Goal: Communication & Community: Answer question/provide support

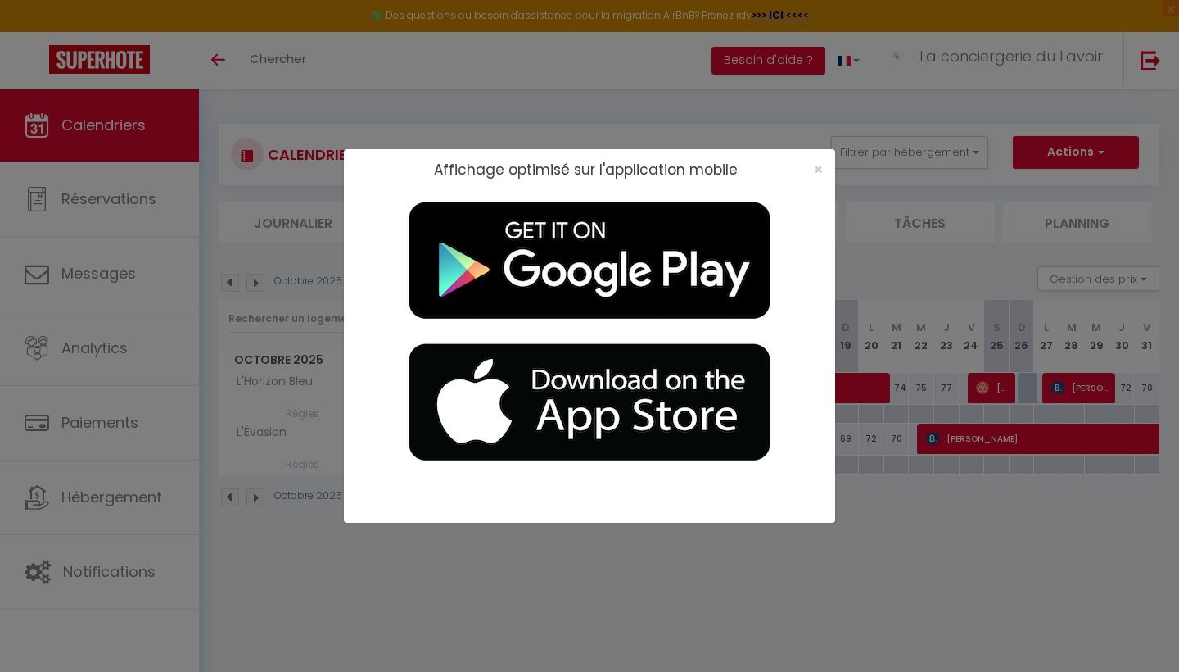
select select
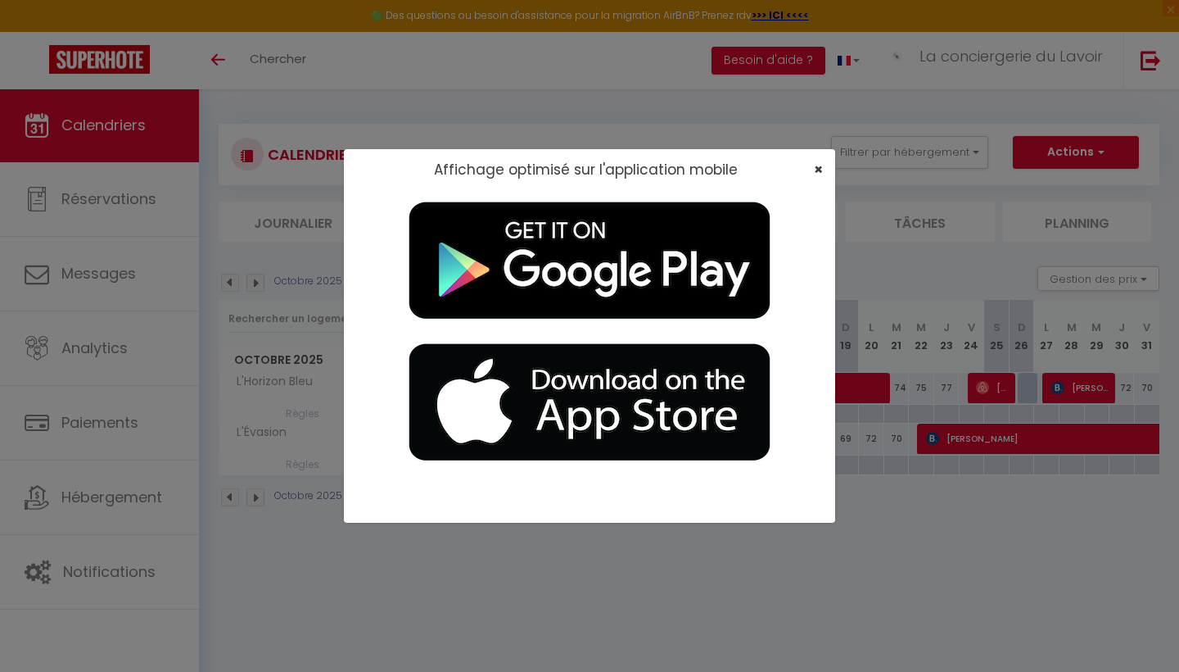
click at [819, 165] on span "×" at bounding box center [818, 169] width 9 height 20
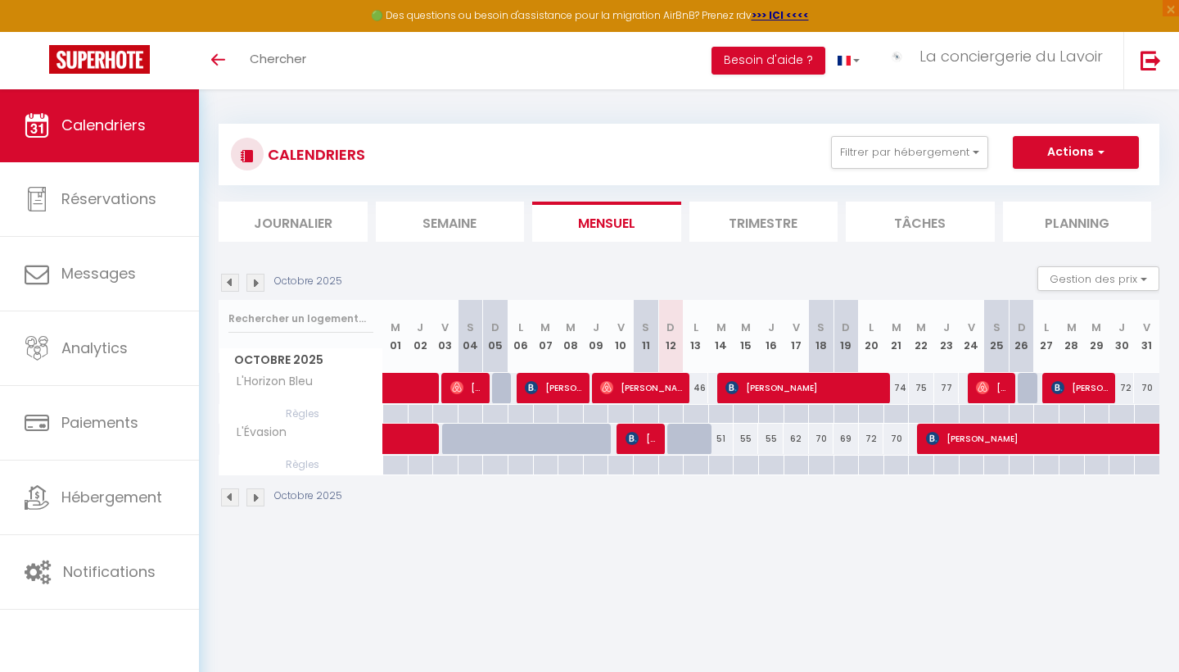
click at [770, 389] on span "[PERSON_NAME]" at bounding box center [806, 387] width 161 height 31
select select "OK"
select select "KO"
select select "1"
select select "0"
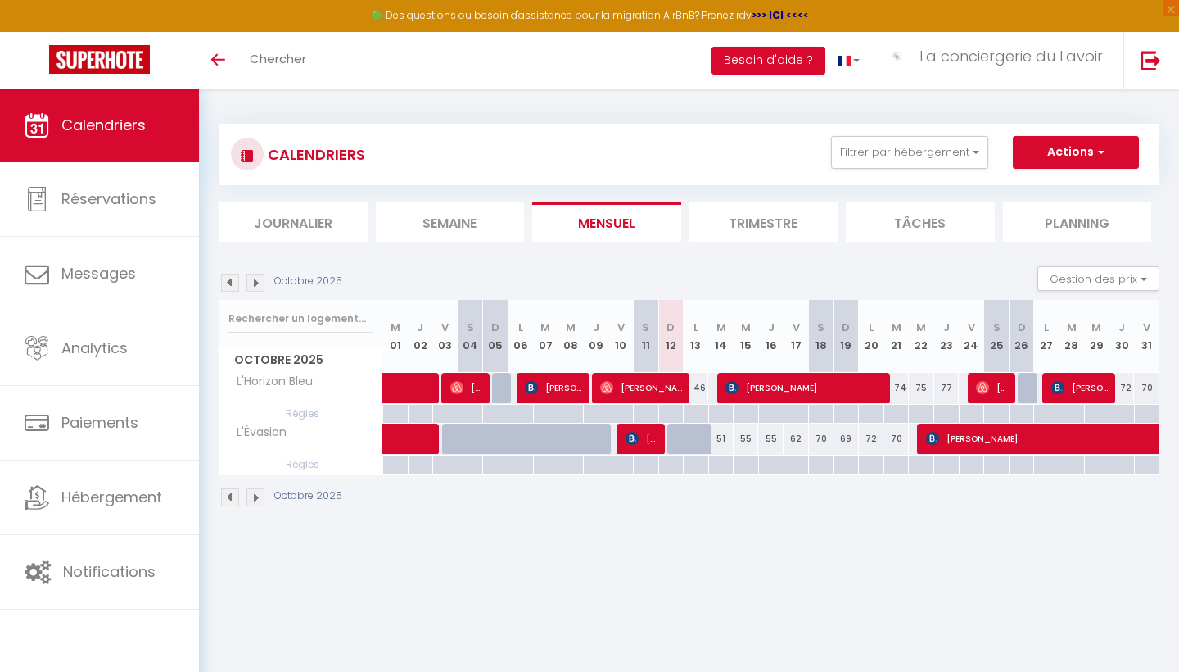
select select "1"
select select
select select "29661"
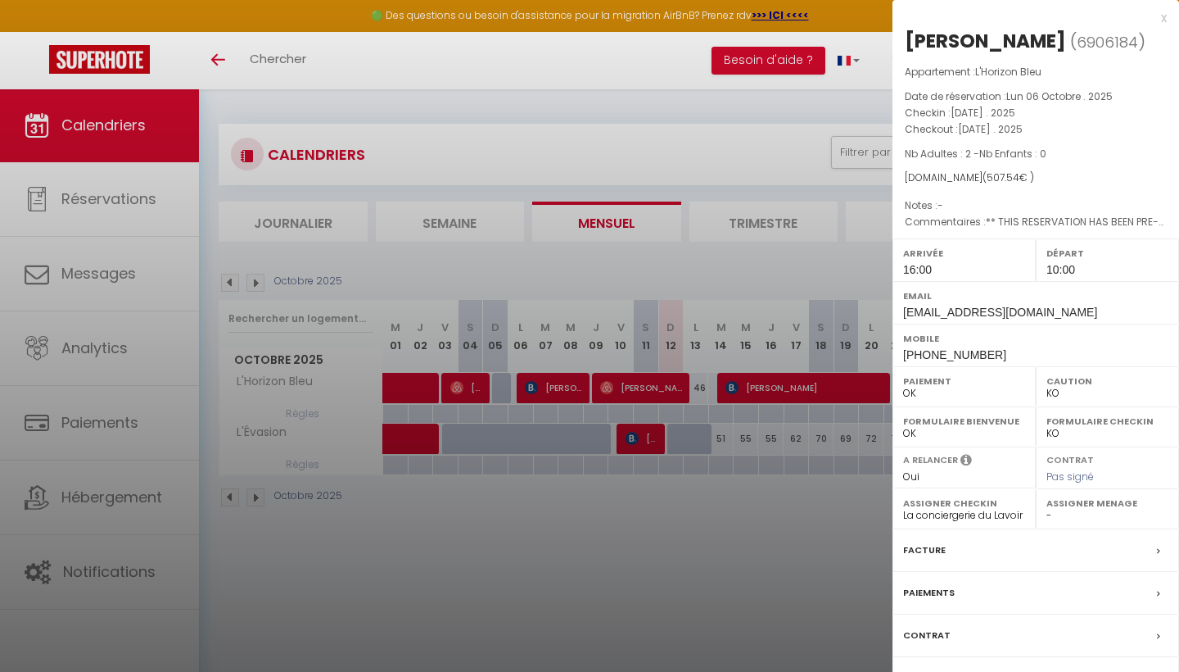
click at [1164, 15] on div "x" at bounding box center [1030, 18] width 274 height 20
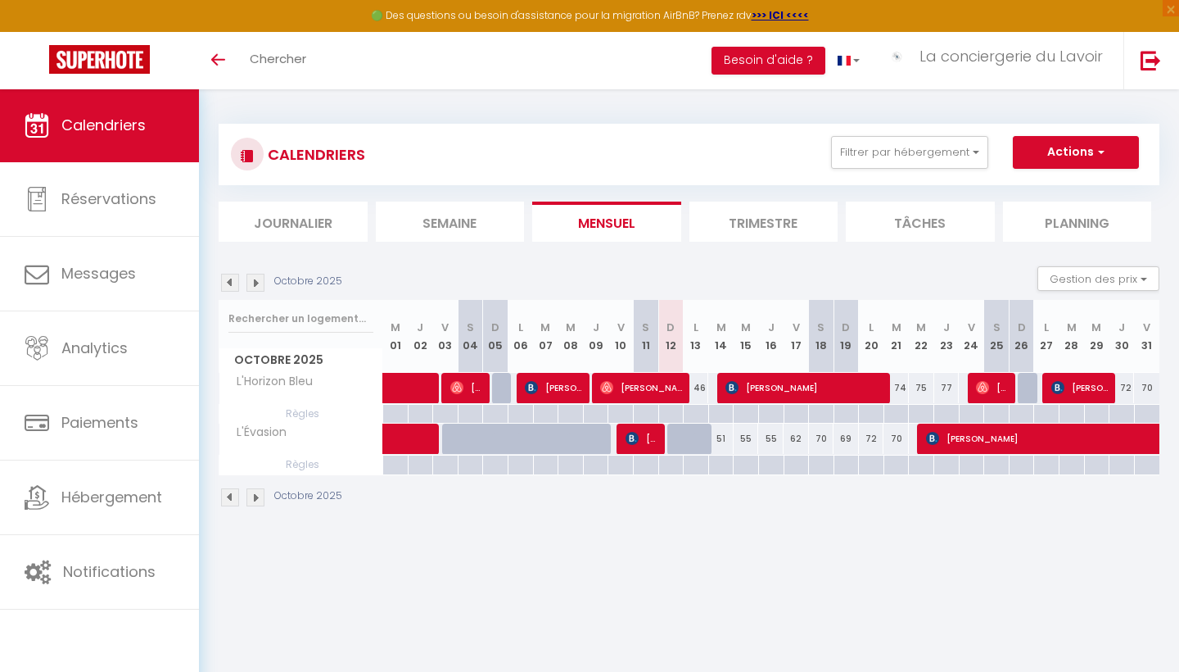
click at [799, 382] on span "[PERSON_NAME]" at bounding box center [806, 387] width 161 height 31
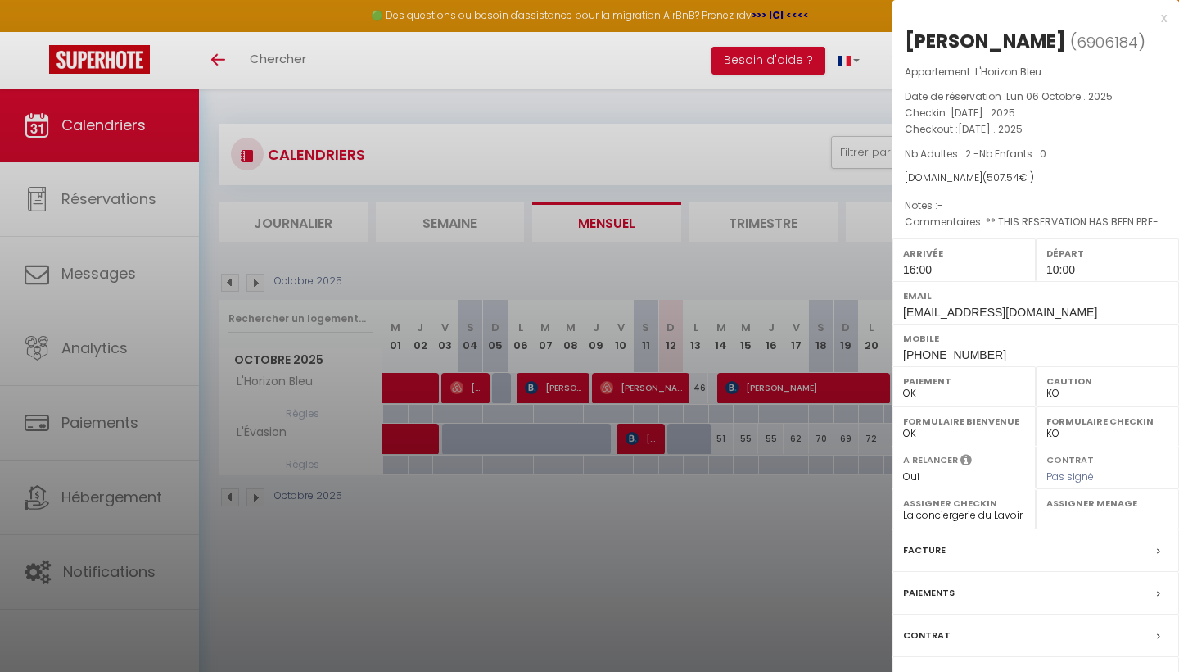
click at [805, 554] on div at bounding box center [589, 336] width 1179 height 672
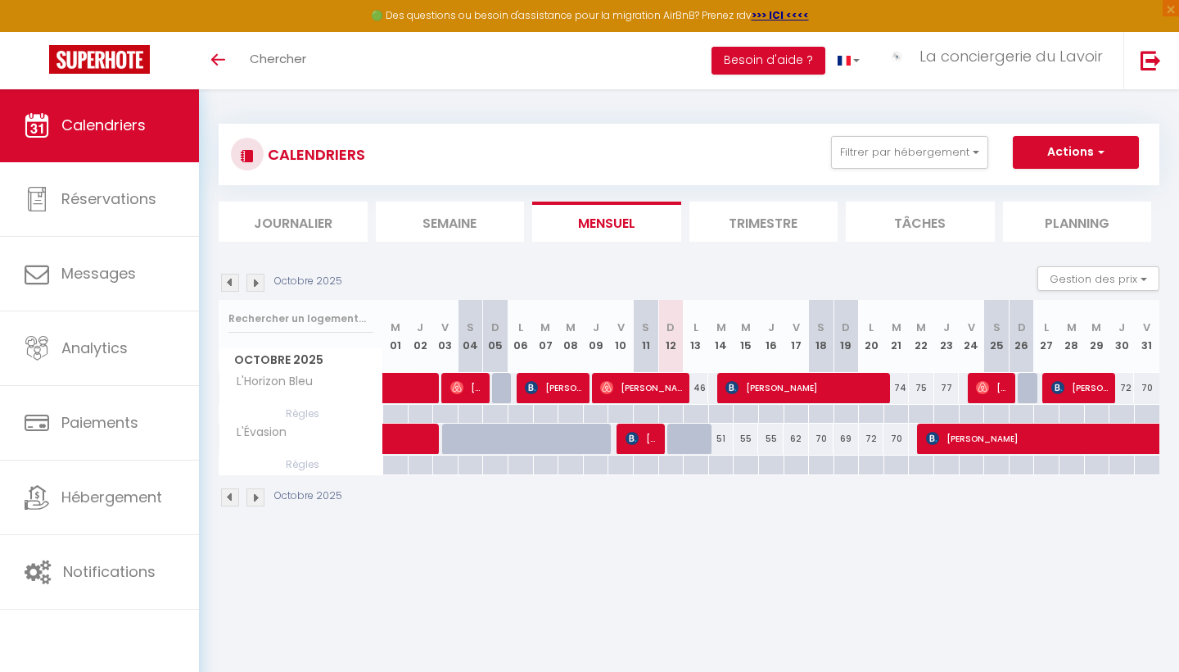
click at [804, 383] on span "[PERSON_NAME]" at bounding box center [806, 387] width 161 height 31
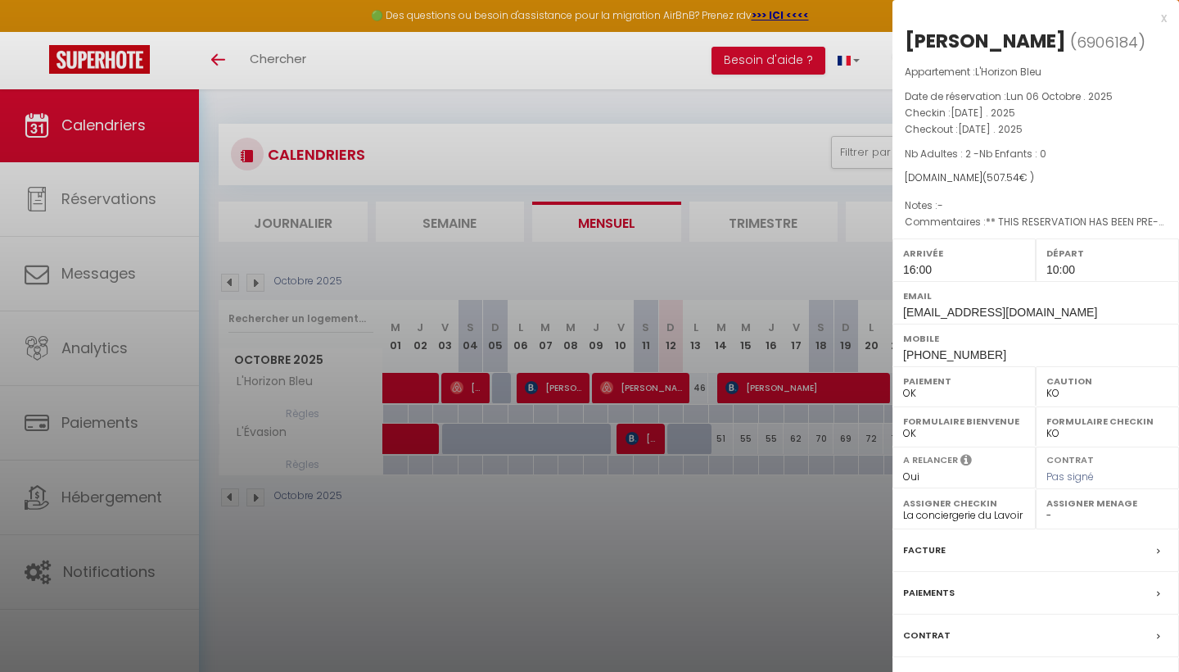
click at [931, 669] on label "Messages" at bounding box center [928, 677] width 50 height 17
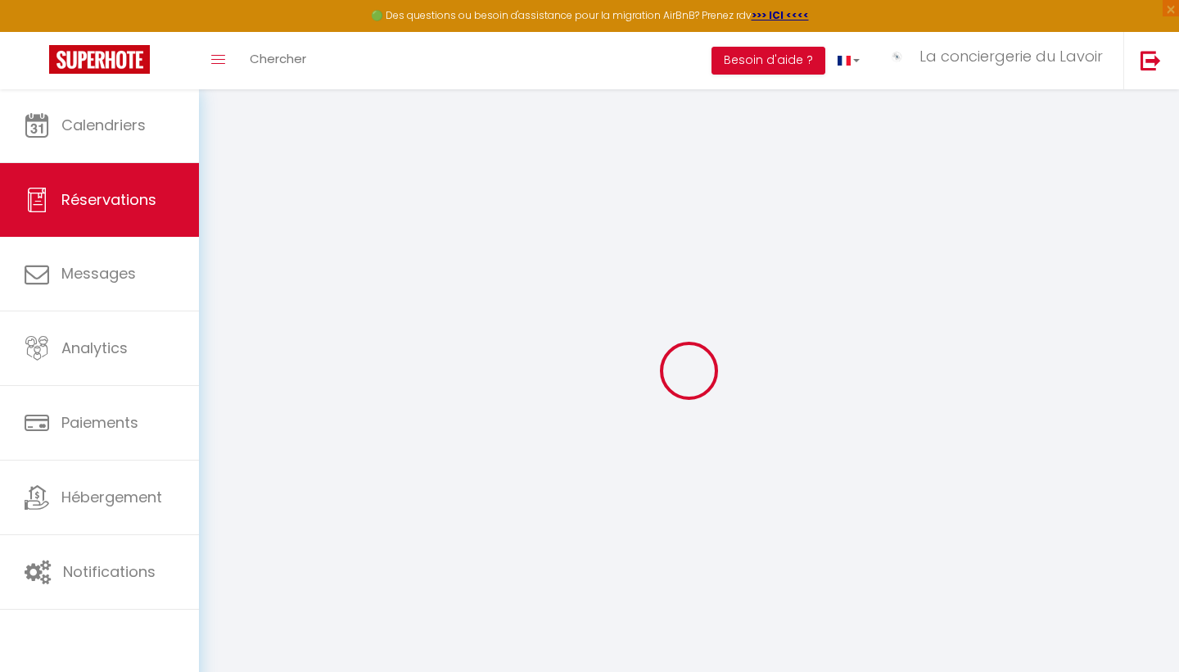
select select
checkbox input "false"
select select
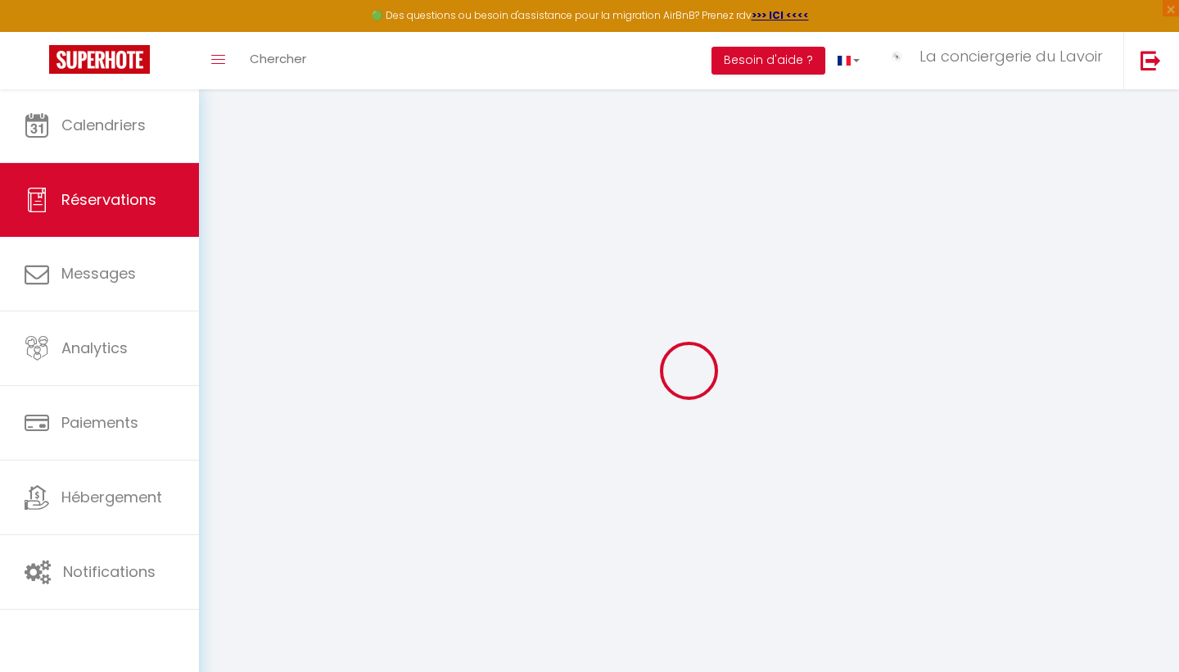
checkbox input "false"
type textarea "** THIS RESERVATION HAS BEEN PRE-PAID ** BOOKING NOTE : Payment charge is EUR 7…"
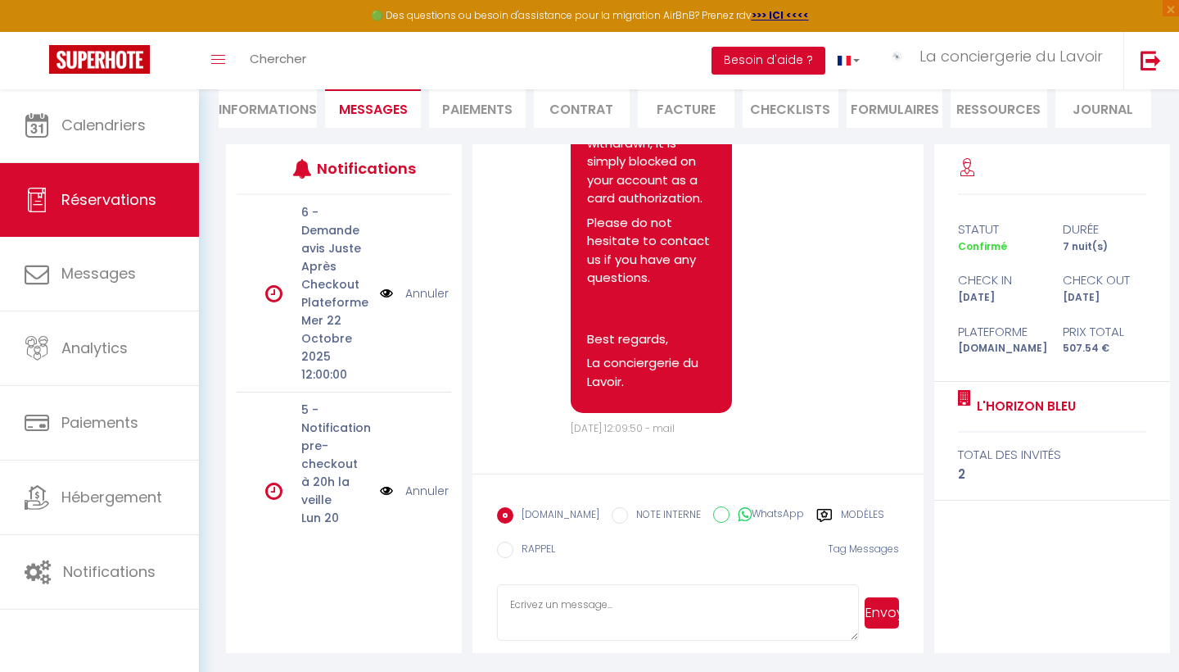
scroll to position [2838, 0]
click at [851, 513] on label "Modèles" at bounding box center [862, 517] width 43 height 20
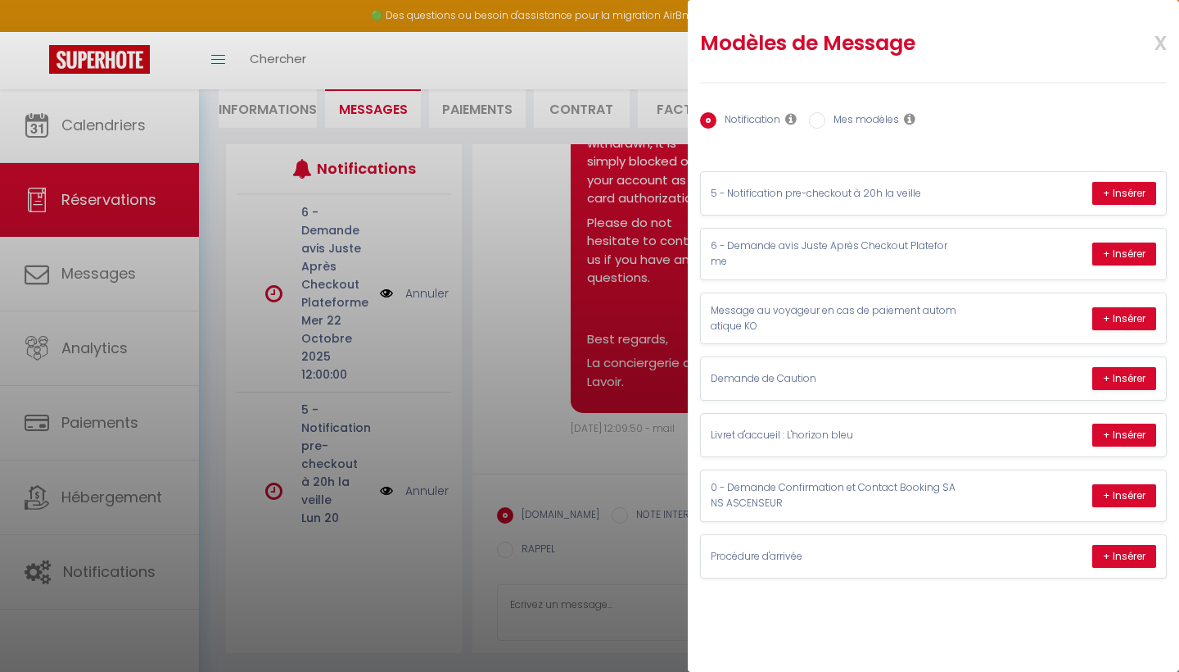
click at [873, 119] on label "Mes modèles" at bounding box center [863, 121] width 74 height 18
click at [826, 119] on input "Mes modèles" at bounding box center [817, 120] width 16 height 16
radio input "true"
radio input "false"
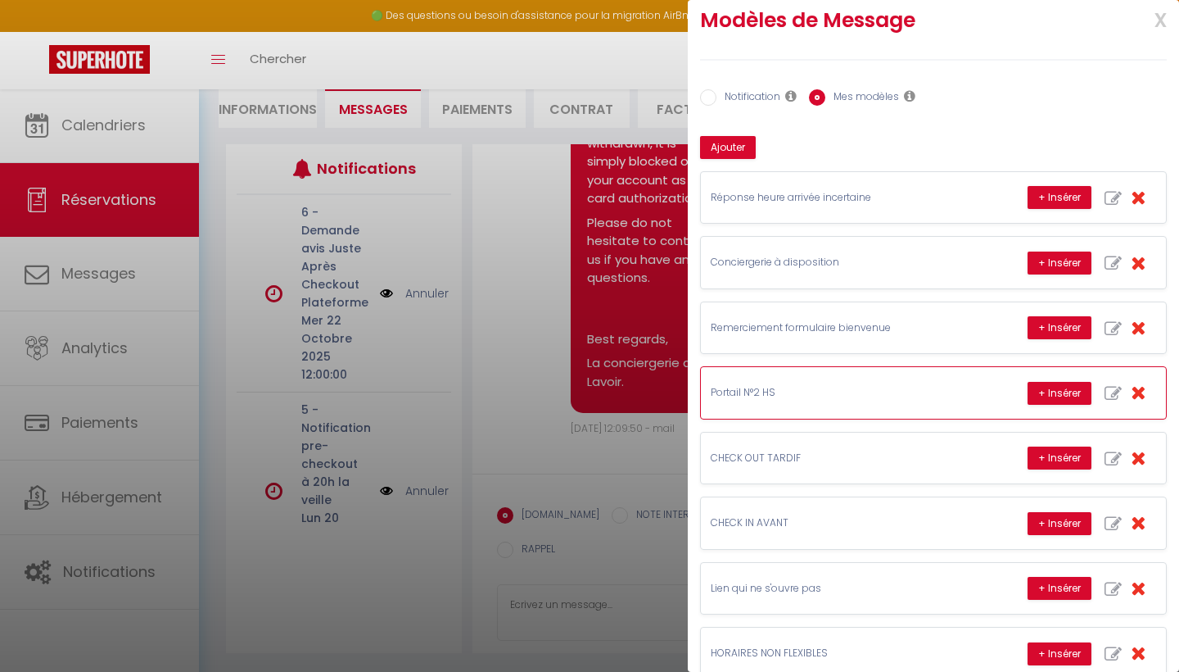
scroll to position [27, 0]
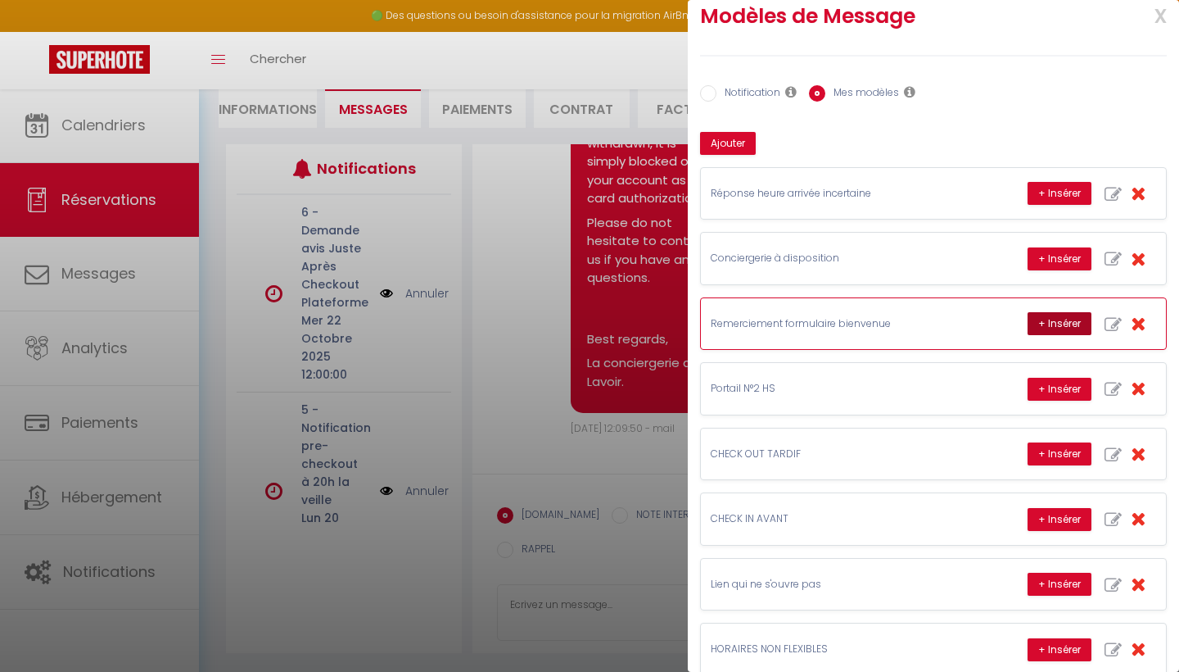
click at [1052, 326] on button "+ Insérer" at bounding box center [1060, 323] width 64 height 23
type textarea "Bonjour [PERSON_NAME], Nous vous remercions d'avoir rempli notre formulaire de …"
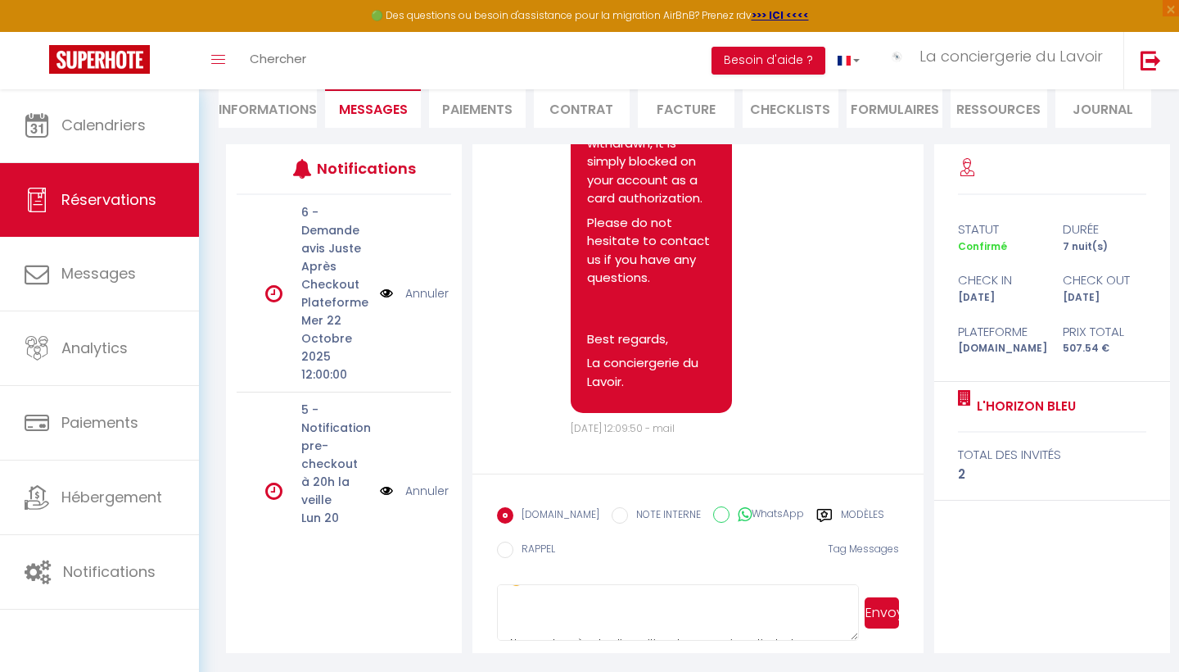
scroll to position [74, 0]
click at [845, 510] on label "Modèles" at bounding box center [862, 517] width 43 height 20
radio input "true"
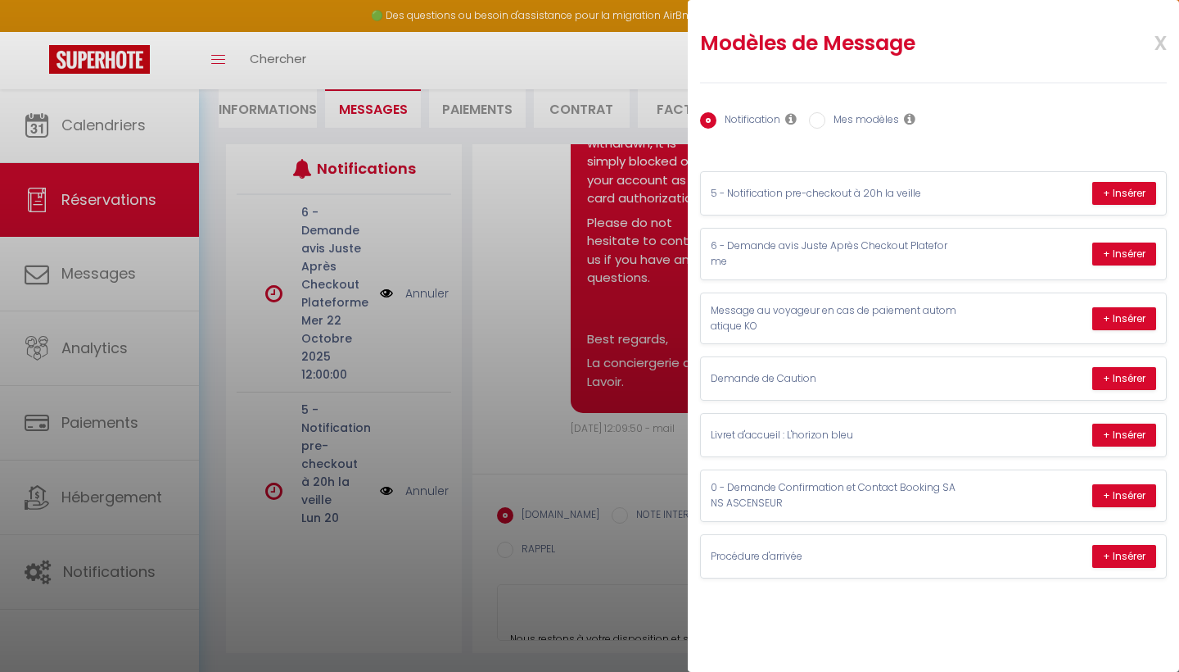
click at [872, 117] on label "Mes modèles" at bounding box center [863, 121] width 74 height 18
click at [826, 117] on input "Mes modèles" at bounding box center [817, 120] width 16 height 16
radio input "true"
radio input "false"
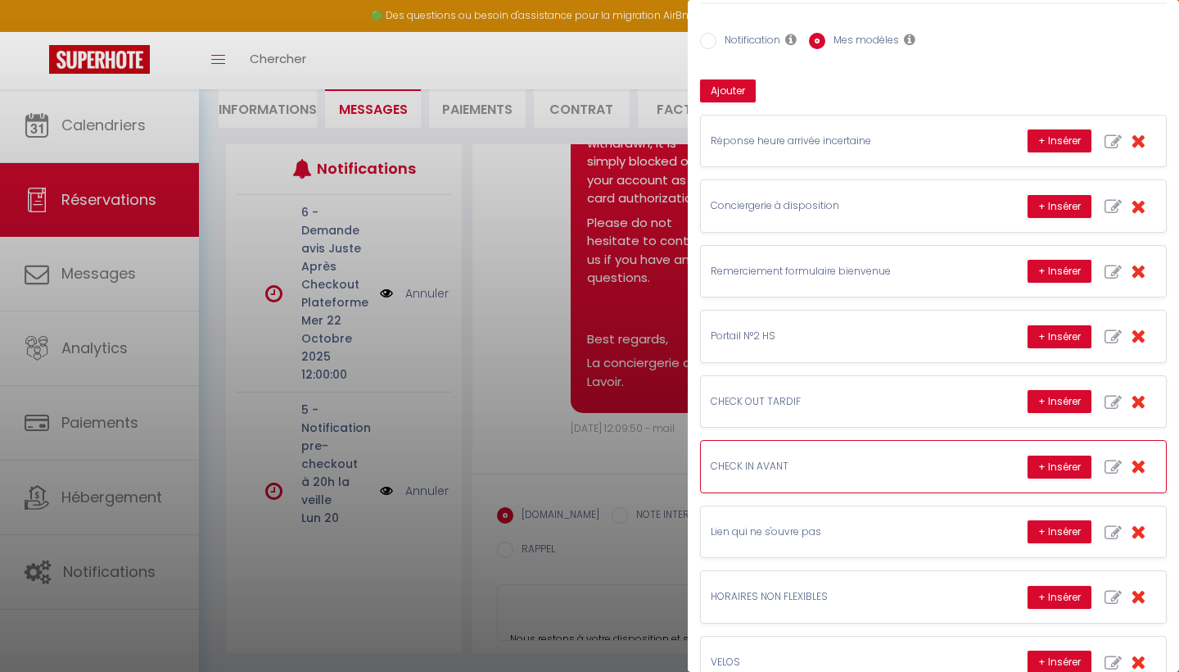
scroll to position [76, 0]
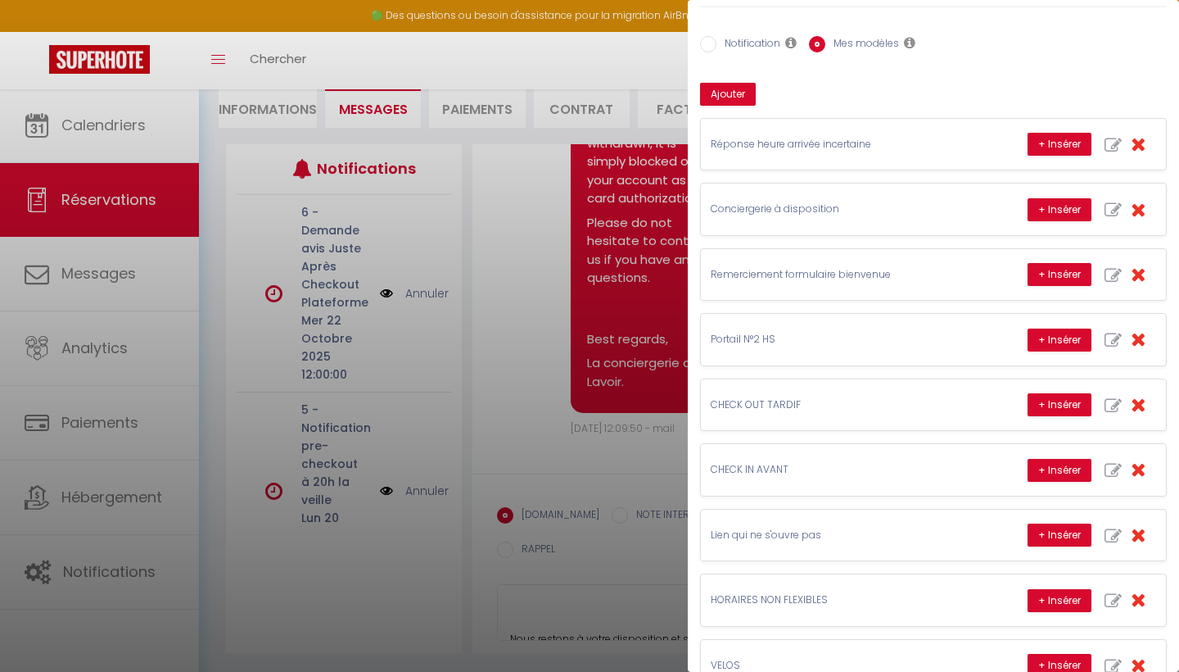
click at [566, 571] on div at bounding box center [589, 336] width 1179 height 672
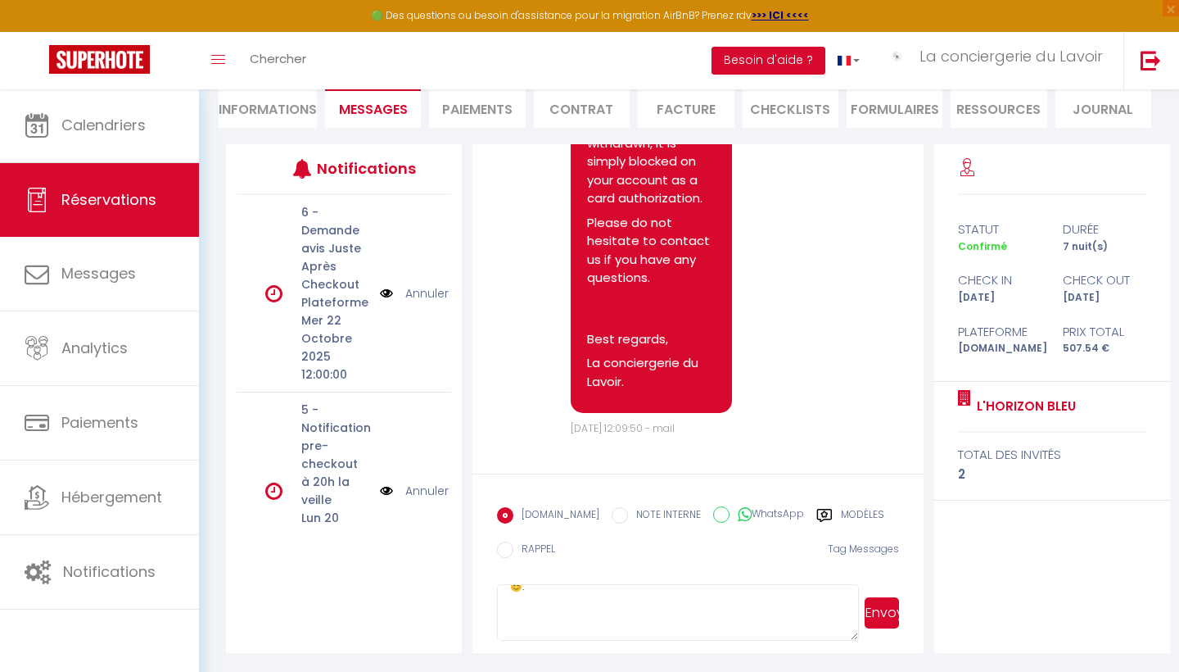
scroll to position [54, 0]
click at [512, 625] on textarea "Bonjour [PERSON_NAME], Nous vous remercions d'avoir rempli notre formulaire de …" at bounding box center [677, 612] width 361 height 57
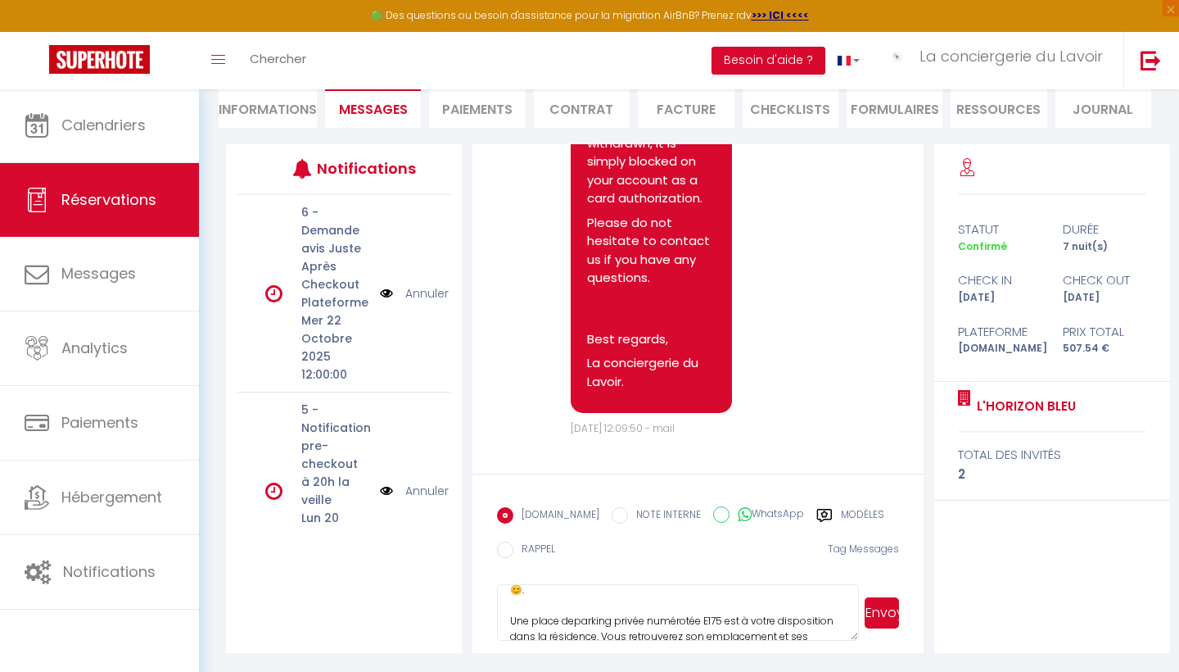
scroll to position [75, 0]
click at [573, 607] on textarea "Bonjour [PERSON_NAME], Nous vous remercions d'avoir rempli notre formulaire de …" at bounding box center [677, 612] width 361 height 57
click at [713, 604] on textarea "Bonjour [PERSON_NAME], Nous vous remercions d'avoir rempli notre formulaire de …" at bounding box center [677, 612] width 361 height 57
click at [689, 631] on textarea "Bonjour [PERSON_NAME], Nous vous remercions d'avoir rempli notre formulaire de …" at bounding box center [677, 612] width 361 height 57
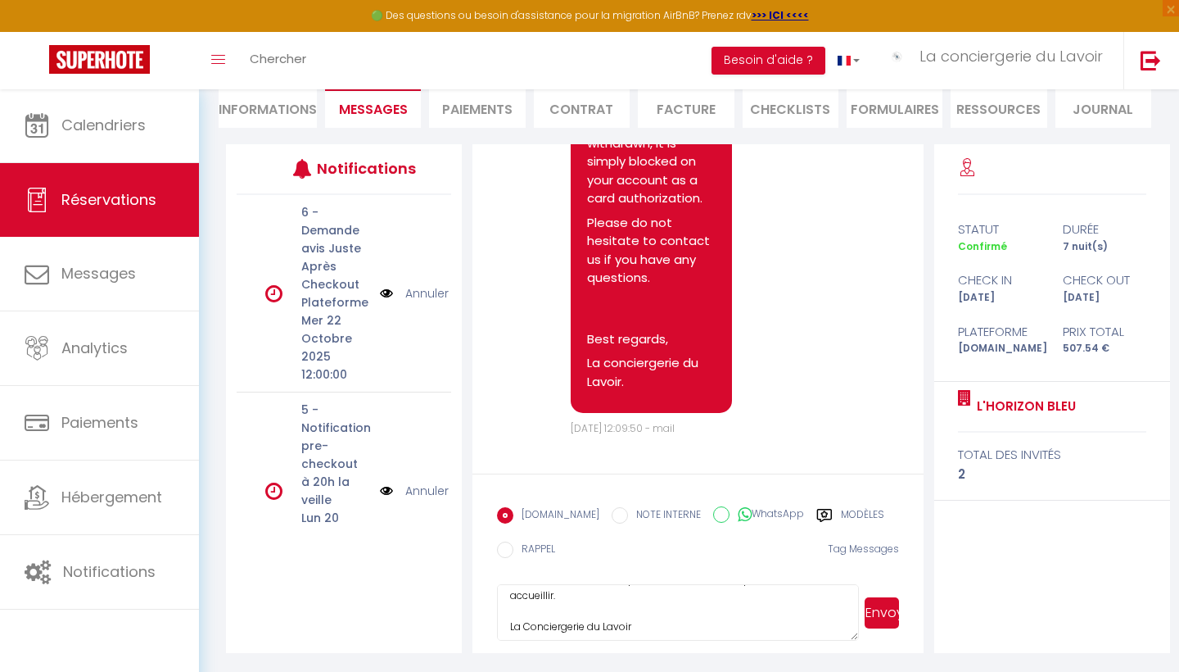
scroll to position [162, 0]
type textarea "Bonjour [PERSON_NAME], Nous vous remercions d'avoir rempli notre formulaire de …"
click at [886, 610] on button "Envoyer" at bounding box center [882, 612] width 34 height 31
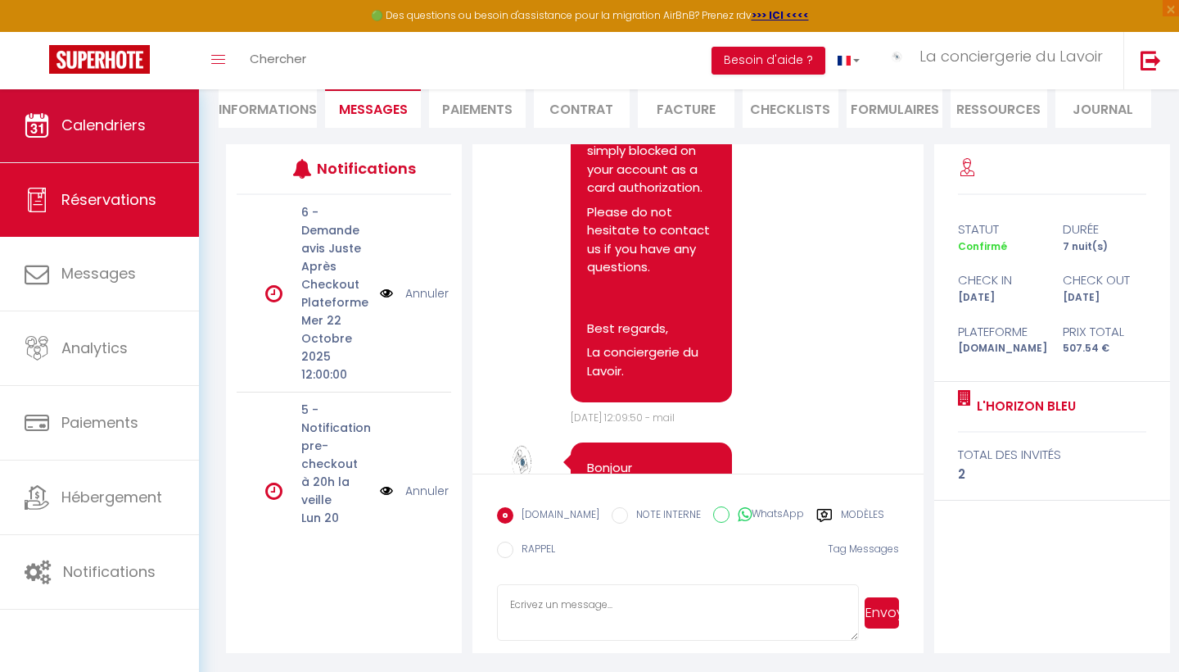
click at [120, 123] on span "Calendriers" at bounding box center [103, 125] width 84 height 20
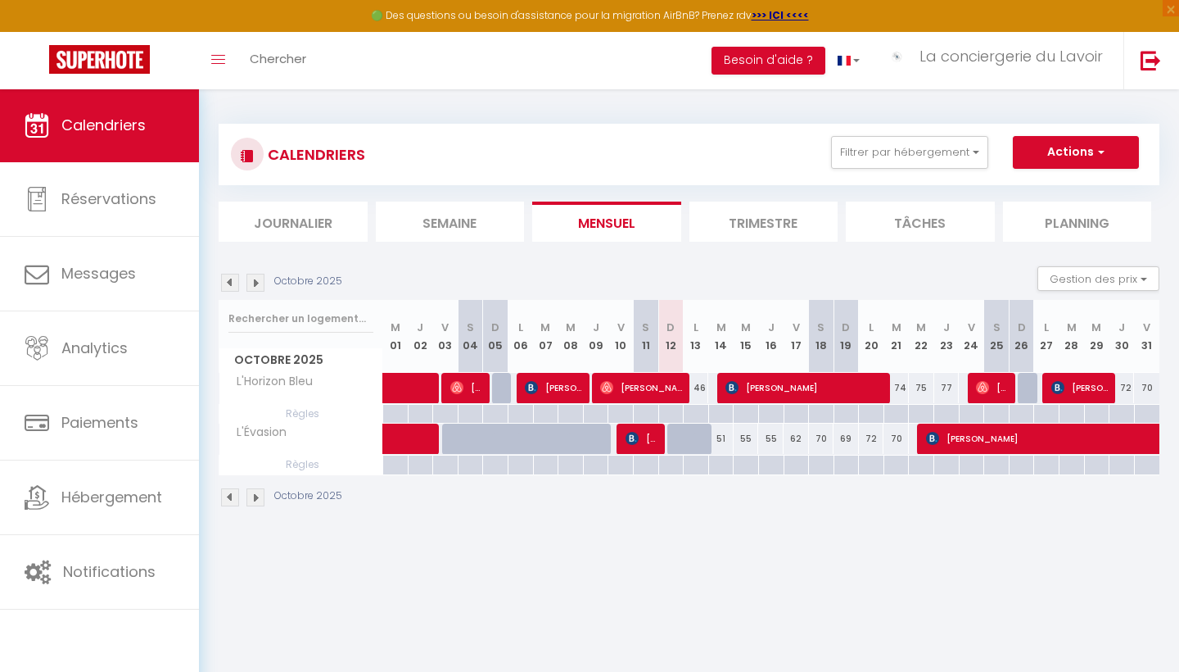
click at [228, 285] on img at bounding box center [230, 283] width 18 height 18
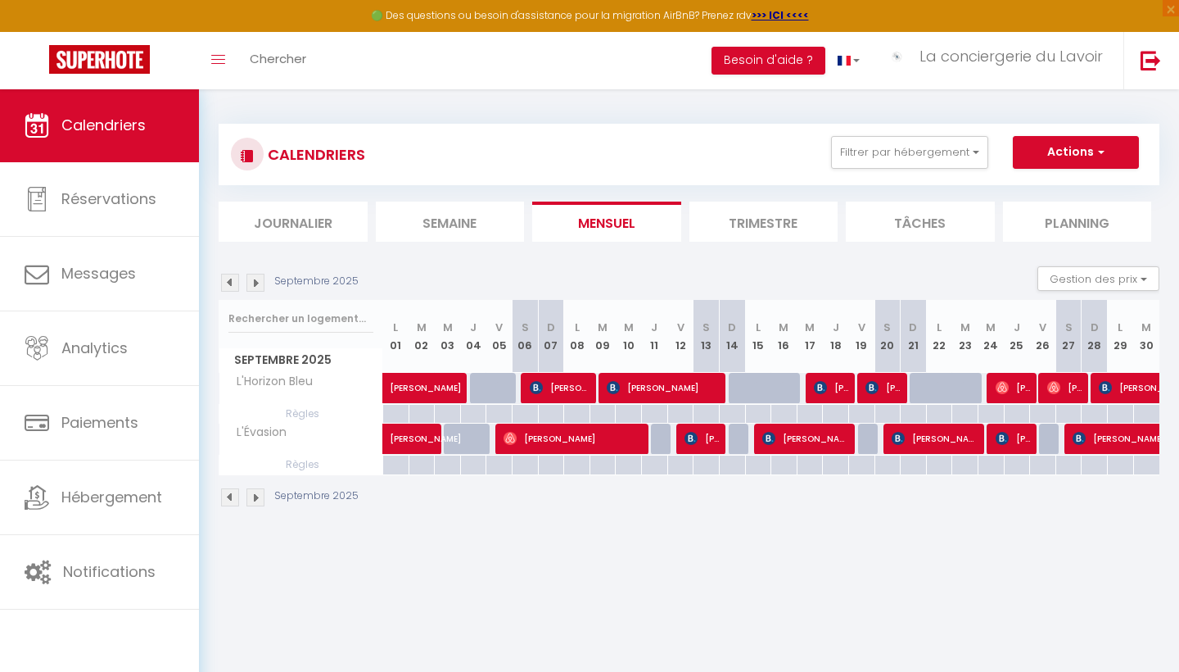
click at [228, 285] on img at bounding box center [230, 283] width 18 height 18
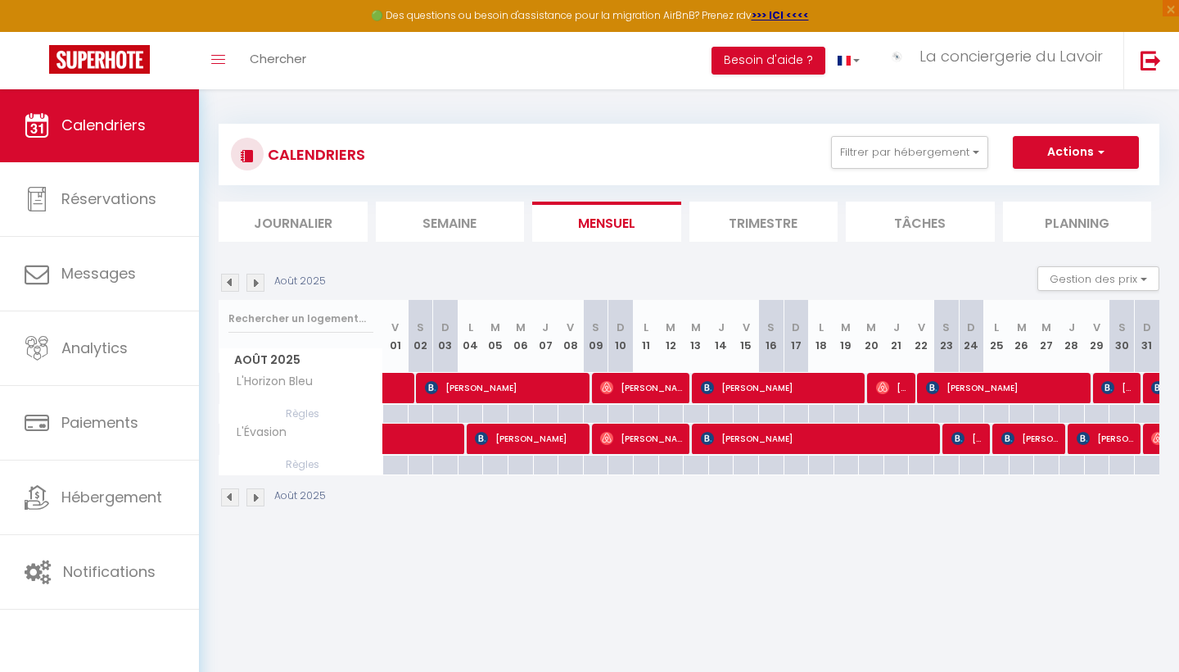
click at [396, 386] on link at bounding box center [395, 388] width 25 height 31
select select "OK"
select select "0"
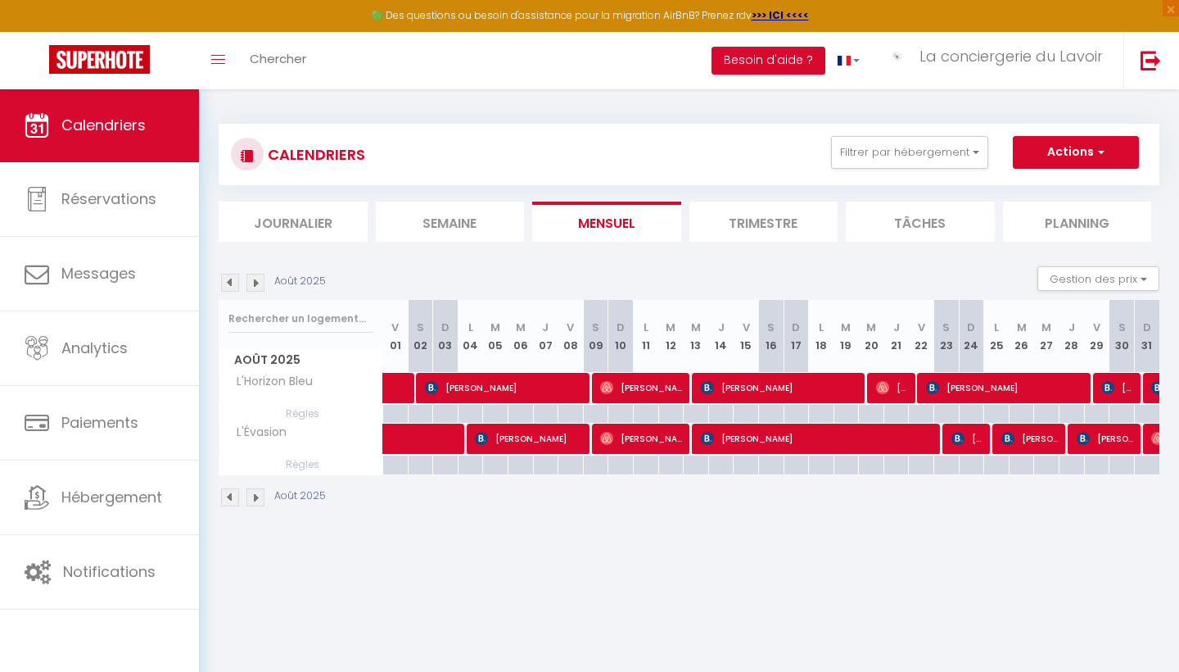
select select "1"
select select
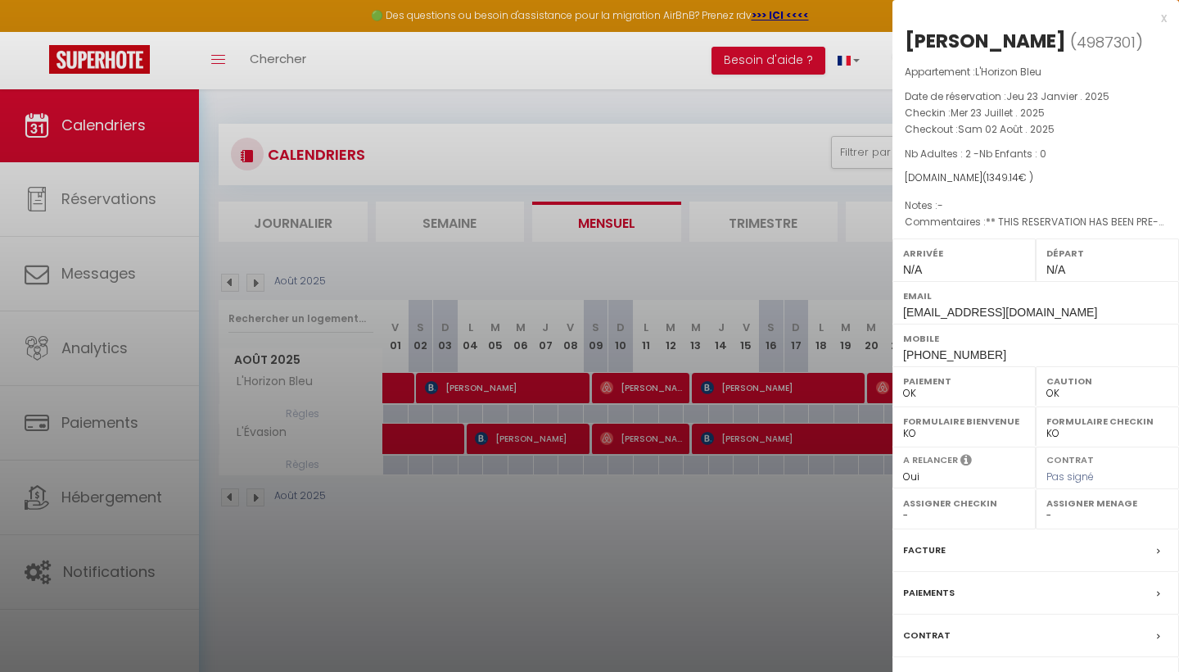
click at [726, 541] on div at bounding box center [589, 336] width 1179 height 672
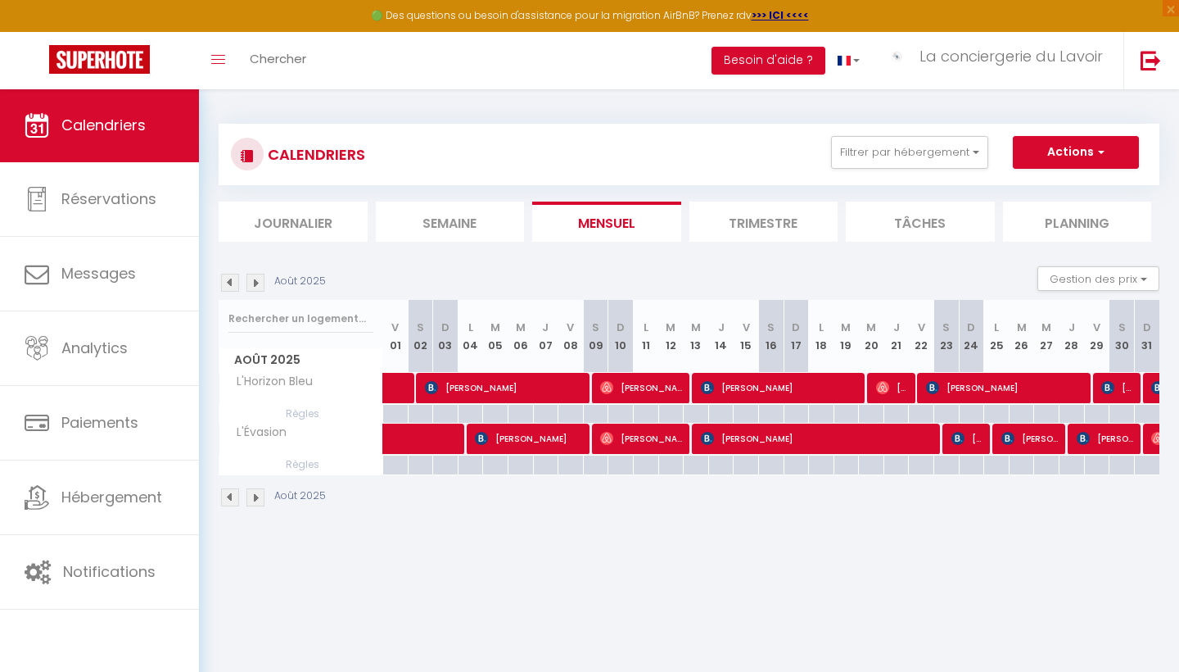
click at [895, 387] on span "[PERSON_NAME]" at bounding box center [893, 387] width 34 height 31
select select "29661"
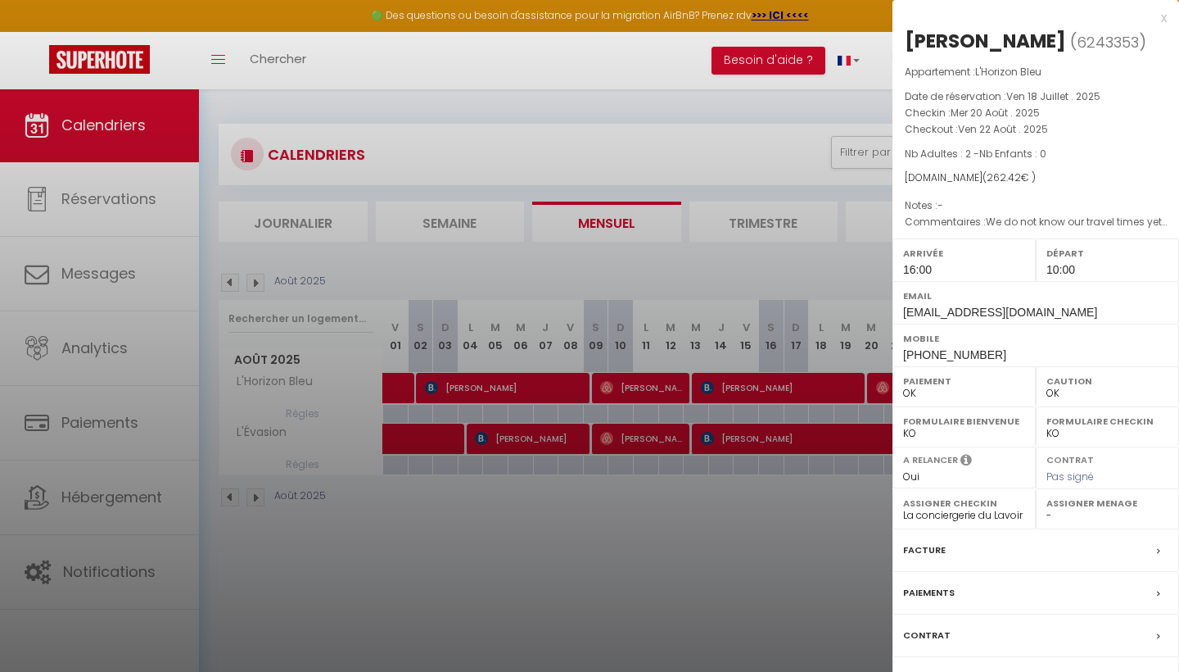
click at [799, 518] on div at bounding box center [589, 336] width 1179 height 672
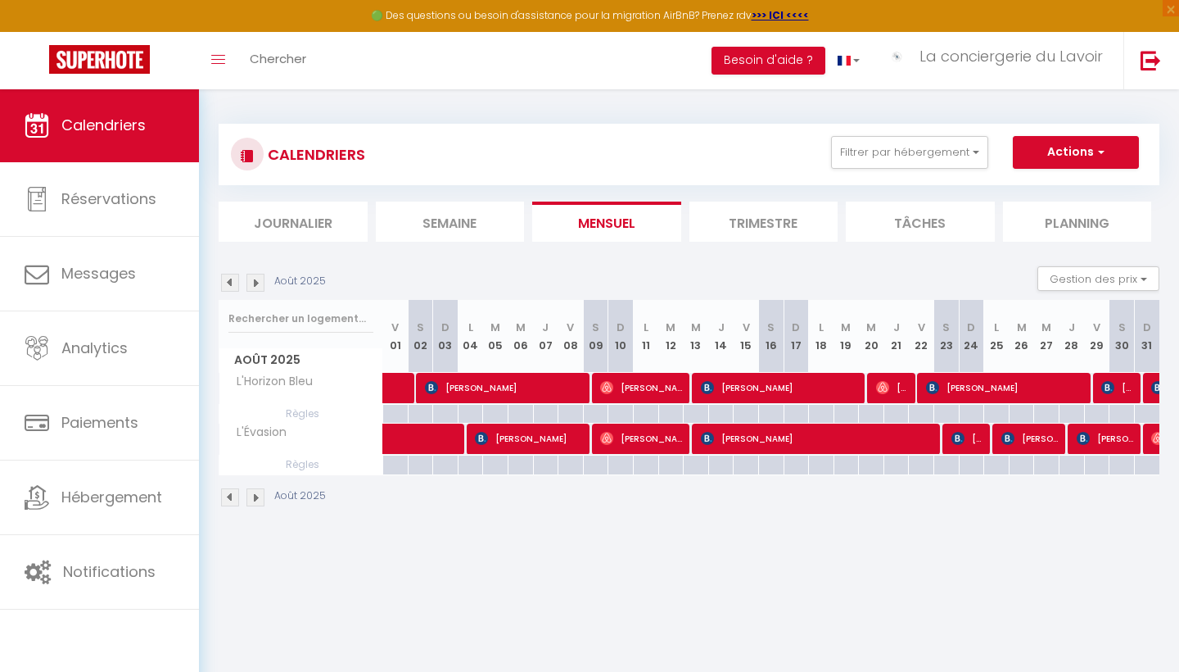
click at [993, 387] on span "[PERSON_NAME]" at bounding box center [1006, 387] width 161 height 31
select select "0"
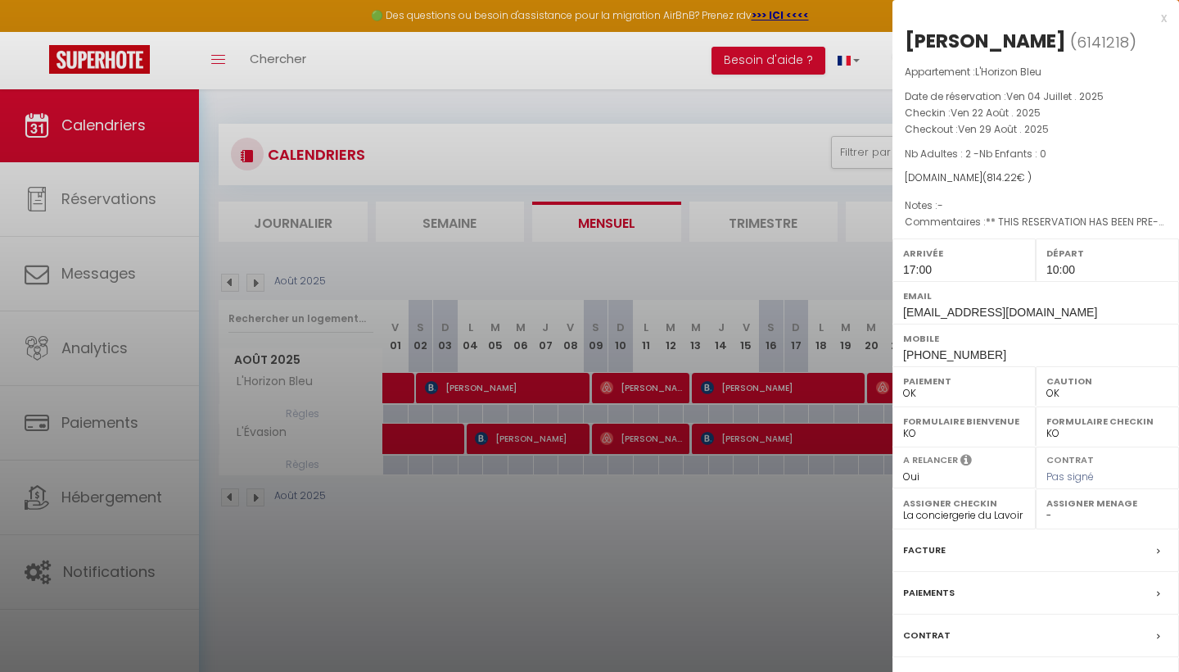
click at [830, 510] on div at bounding box center [589, 336] width 1179 height 672
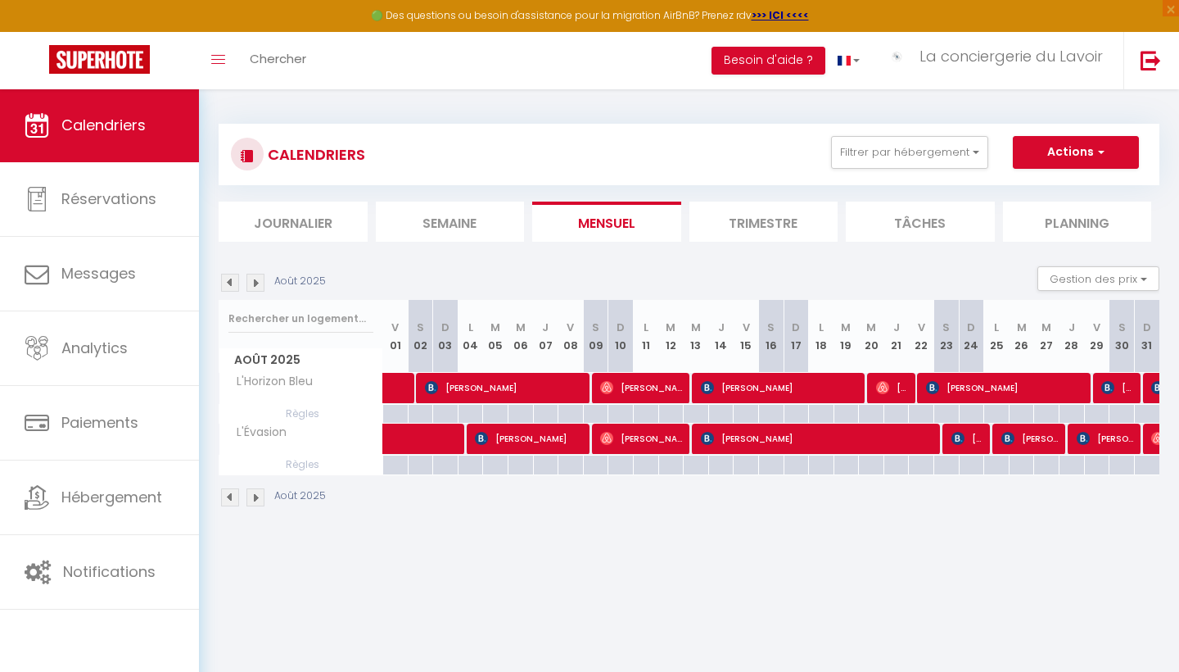
click at [1124, 378] on span "[PERSON_NAME]" at bounding box center [1119, 387] width 34 height 31
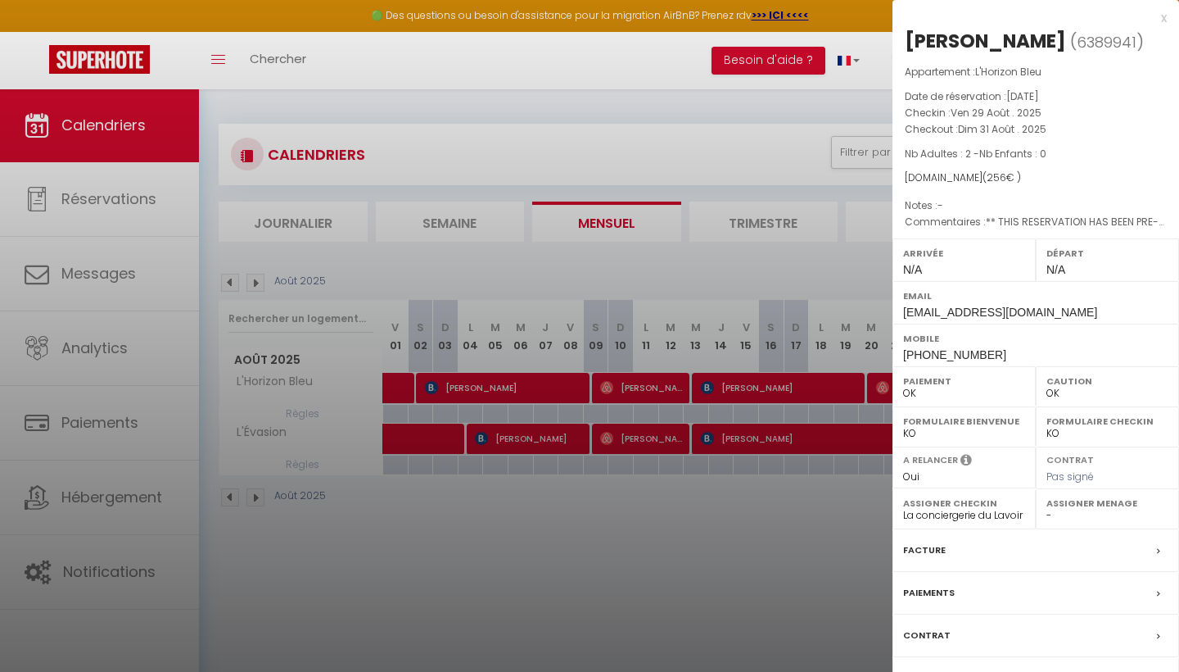
click at [807, 518] on div at bounding box center [589, 336] width 1179 height 672
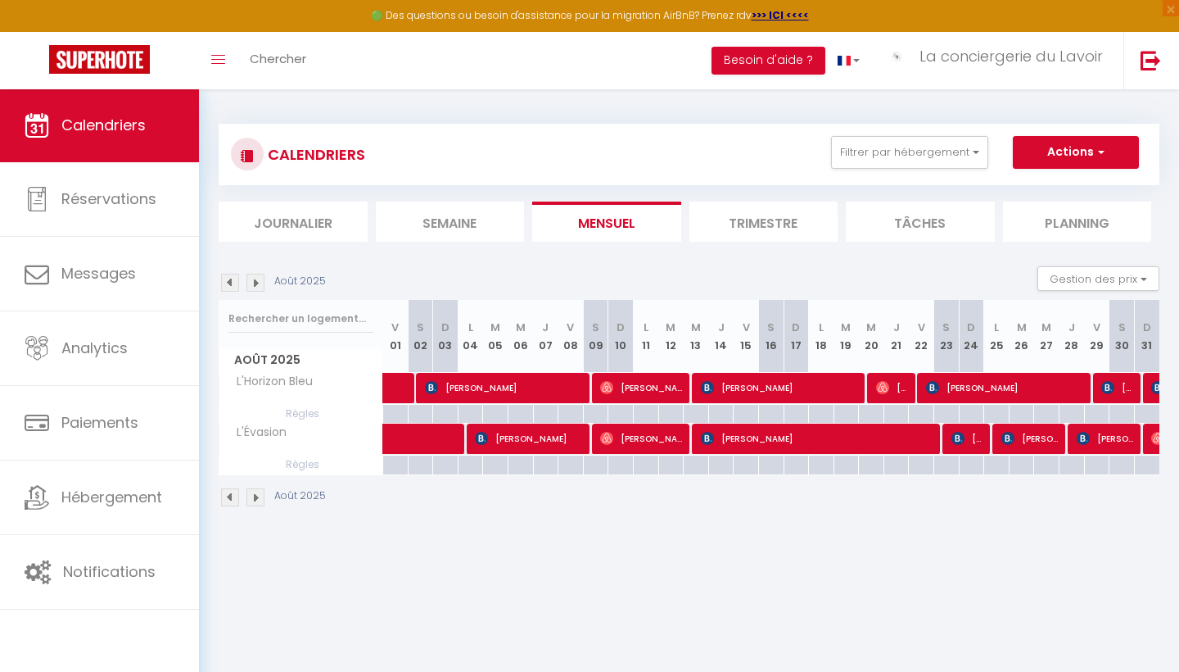
click at [427, 441] on span at bounding box center [456, 438] width 113 height 31
select select "29661"
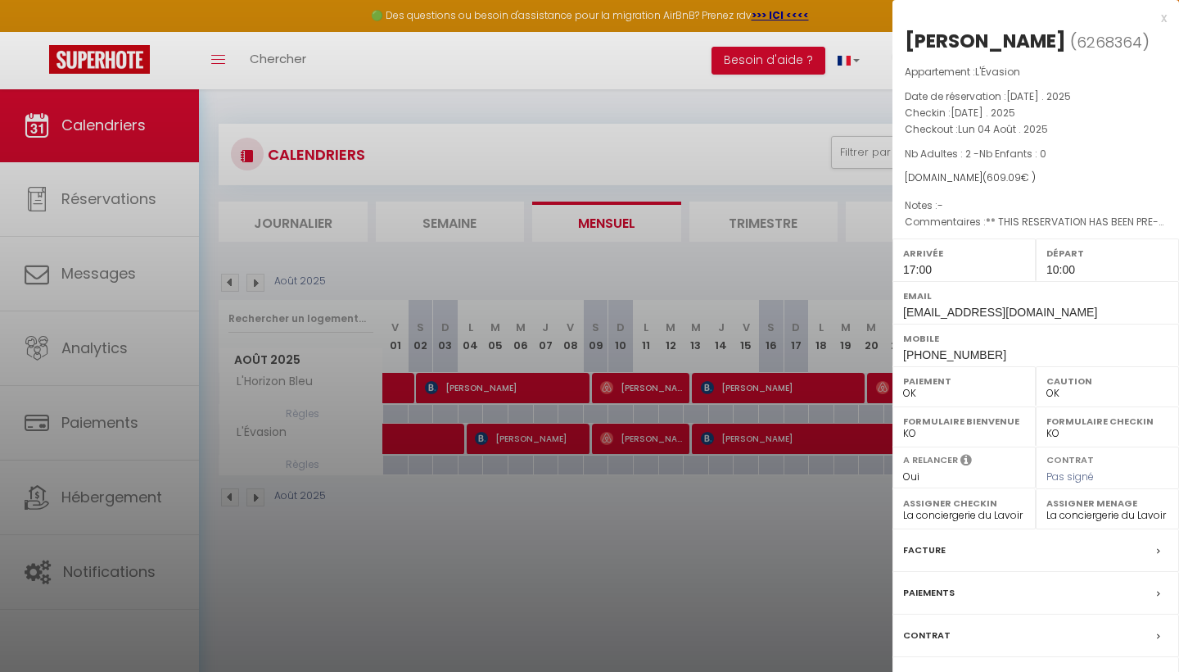
click at [558, 543] on div at bounding box center [589, 336] width 1179 height 672
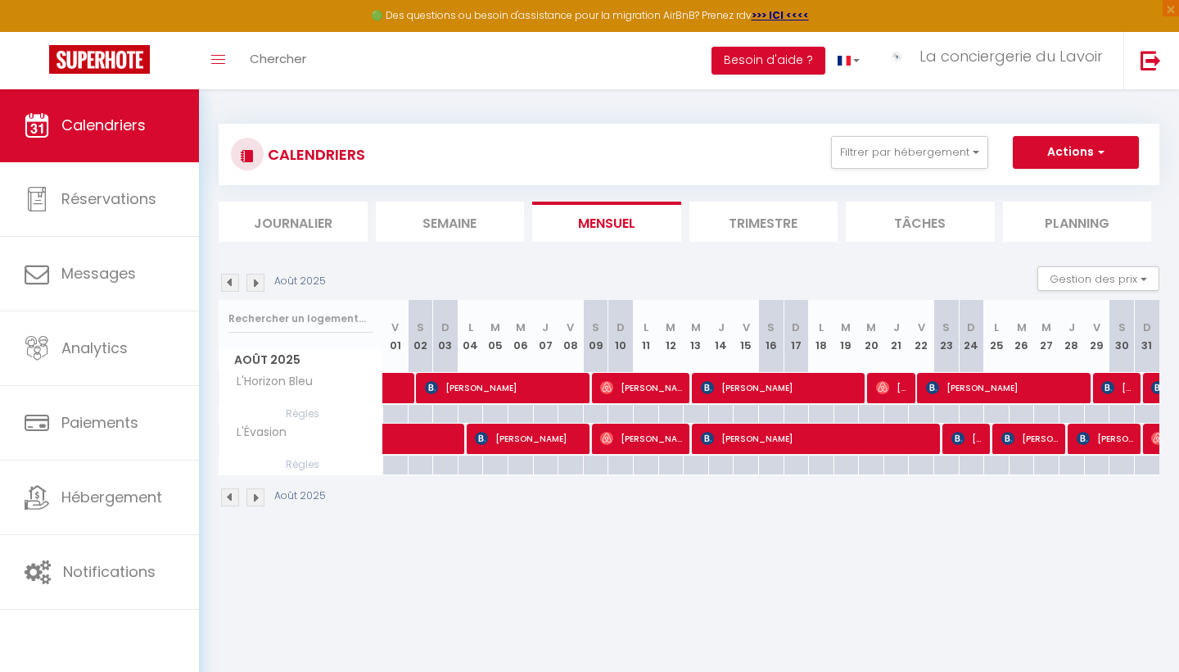
click at [973, 432] on span "[PERSON_NAME]" at bounding box center [969, 438] width 34 height 31
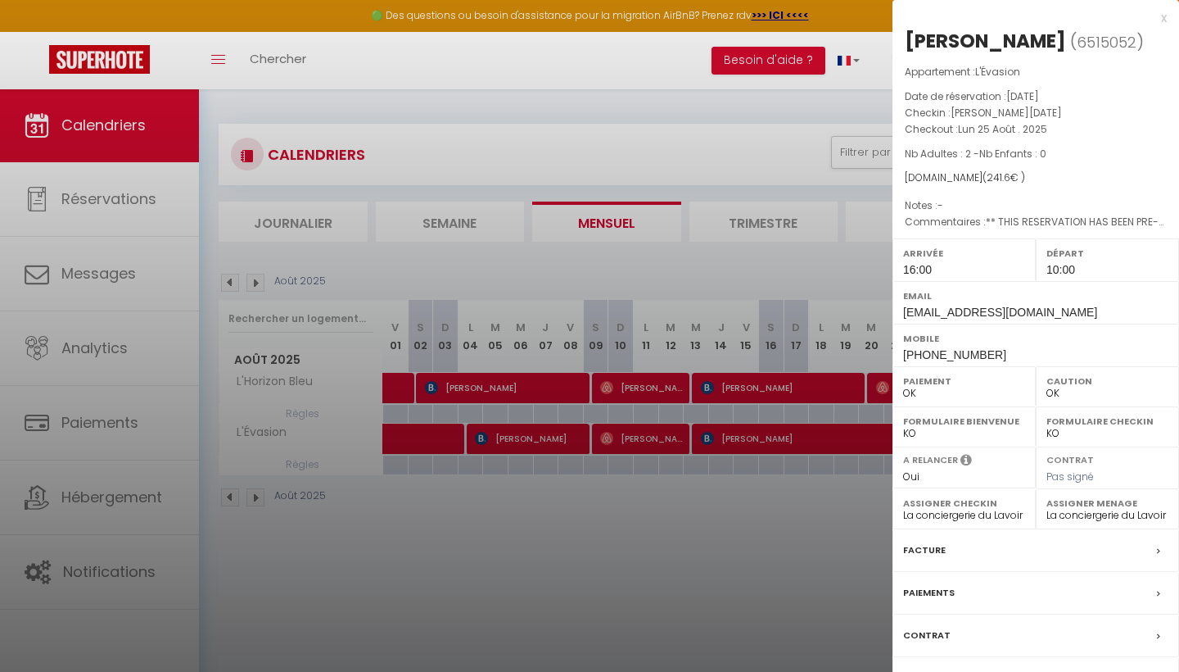
click at [704, 553] on div at bounding box center [589, 336] width 1179 height 672
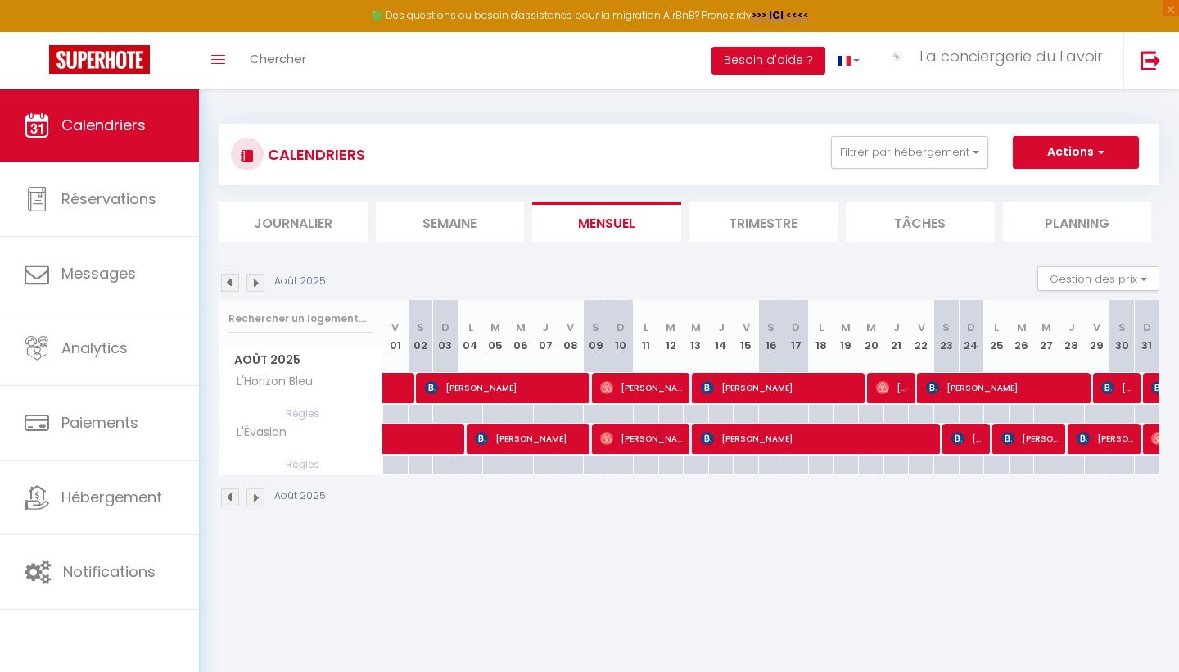
click at [1044, 433] on span "[PERSON_NAME]" at bounding box center [1031, 438] width 59 height 31
select select "0"
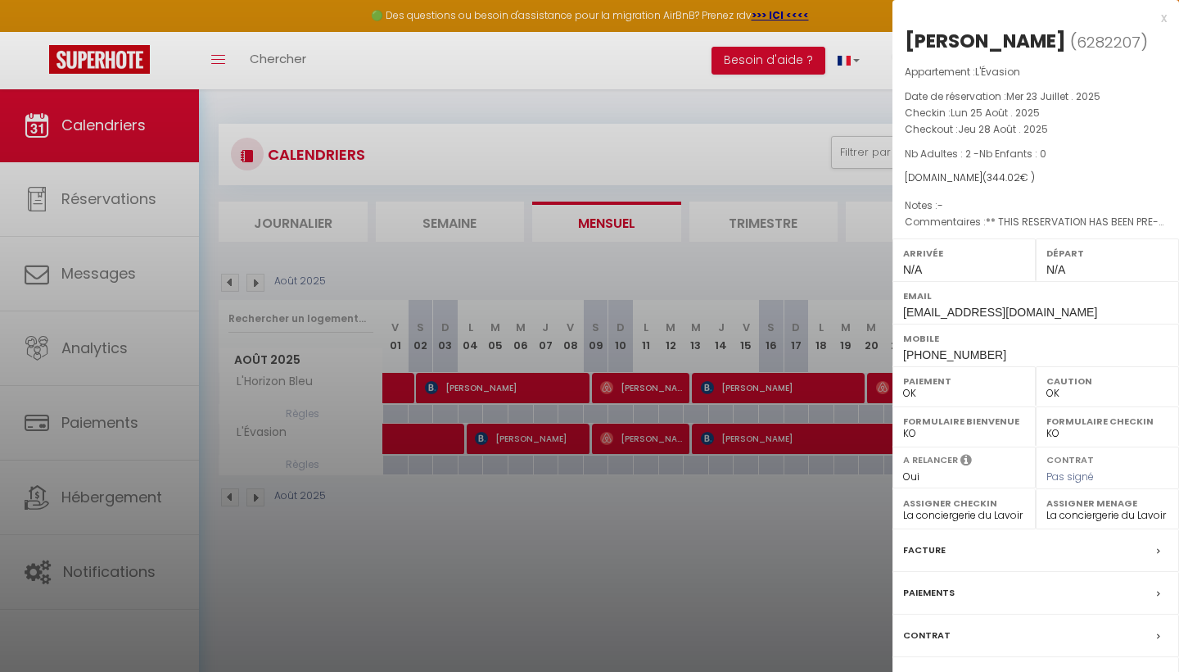
click at [839, 575] on div at bounding box center [589, 336] width 1179 height 672
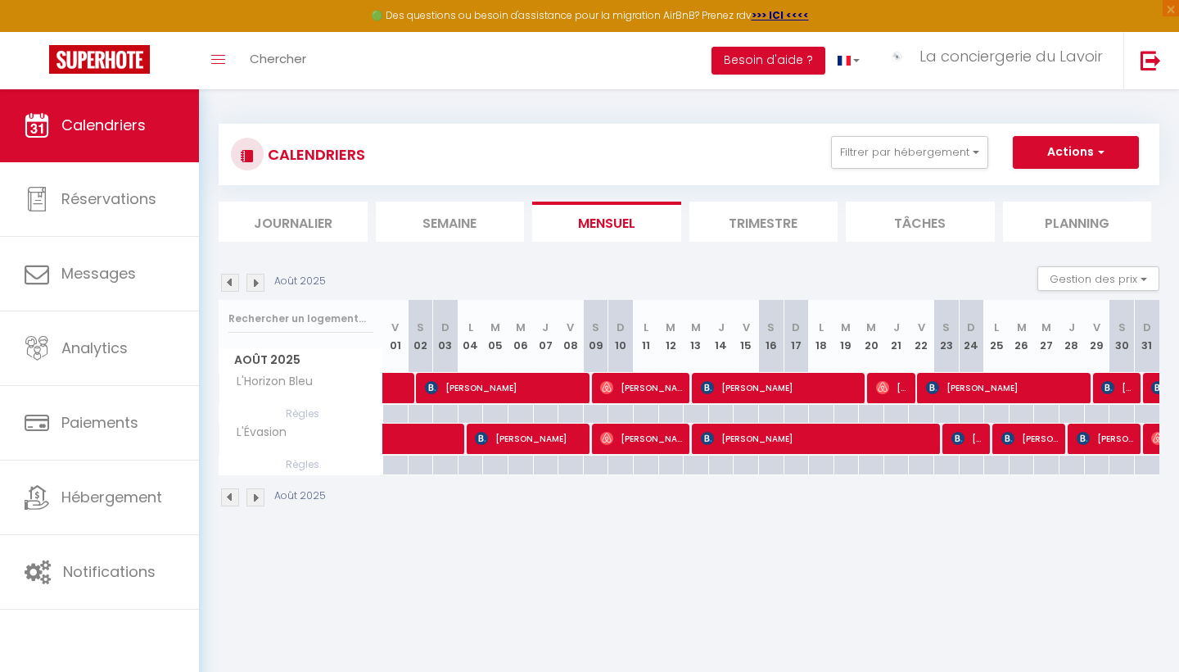
click at [1113, 441] on span "[PERSON_NAME]" at bounding box center [1106, 438] width 59 height 31
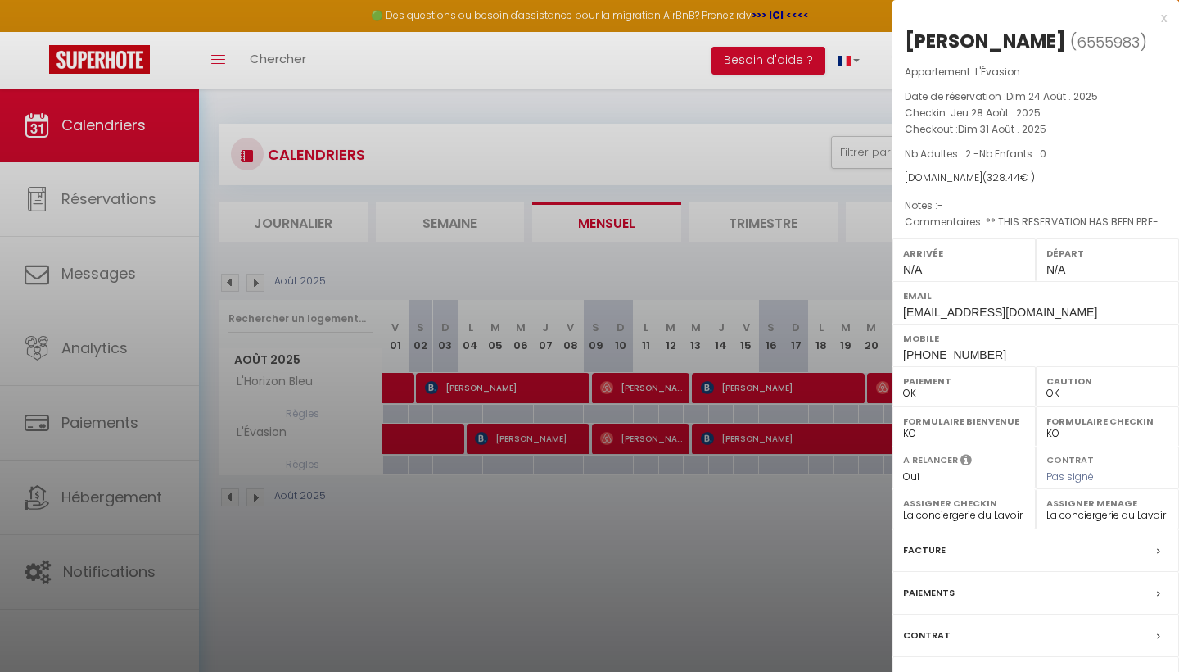
click at [780, 548] on div at bounding box center [589, 336] width 1179 height 672
